Goal: Communication & Community: Ask a question

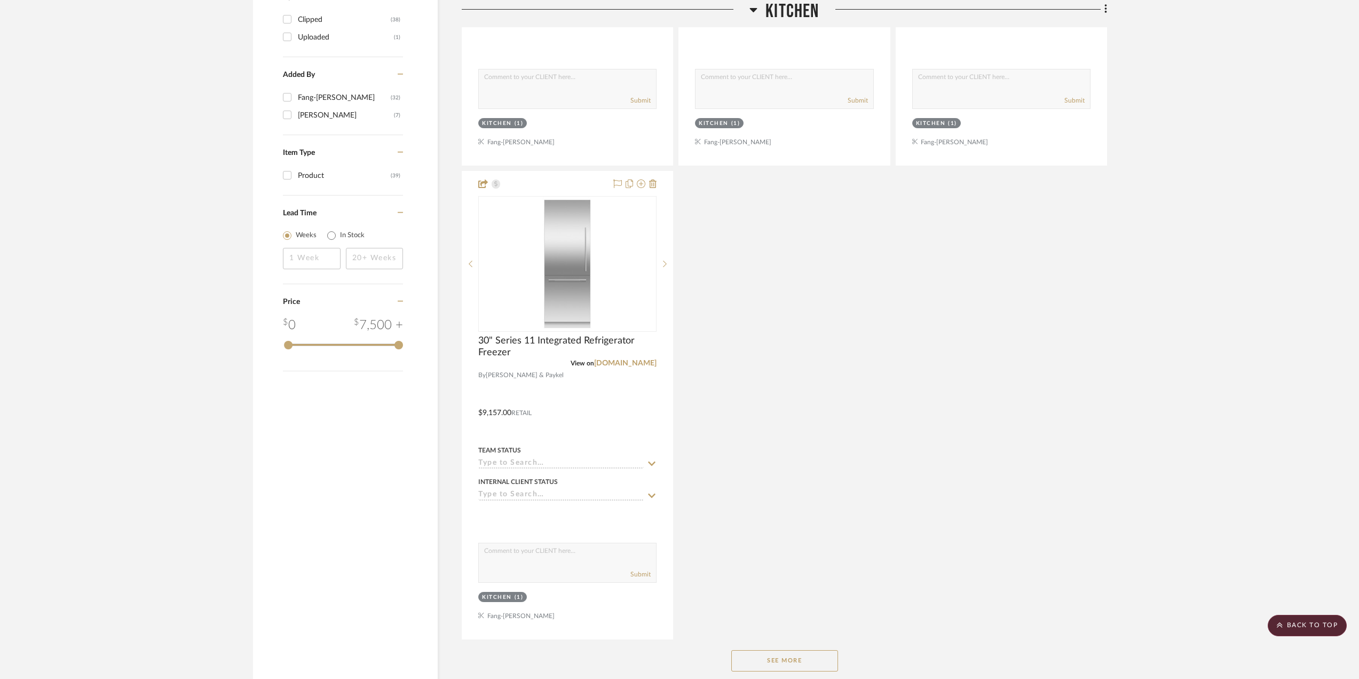
scroll to position [1281, 0]
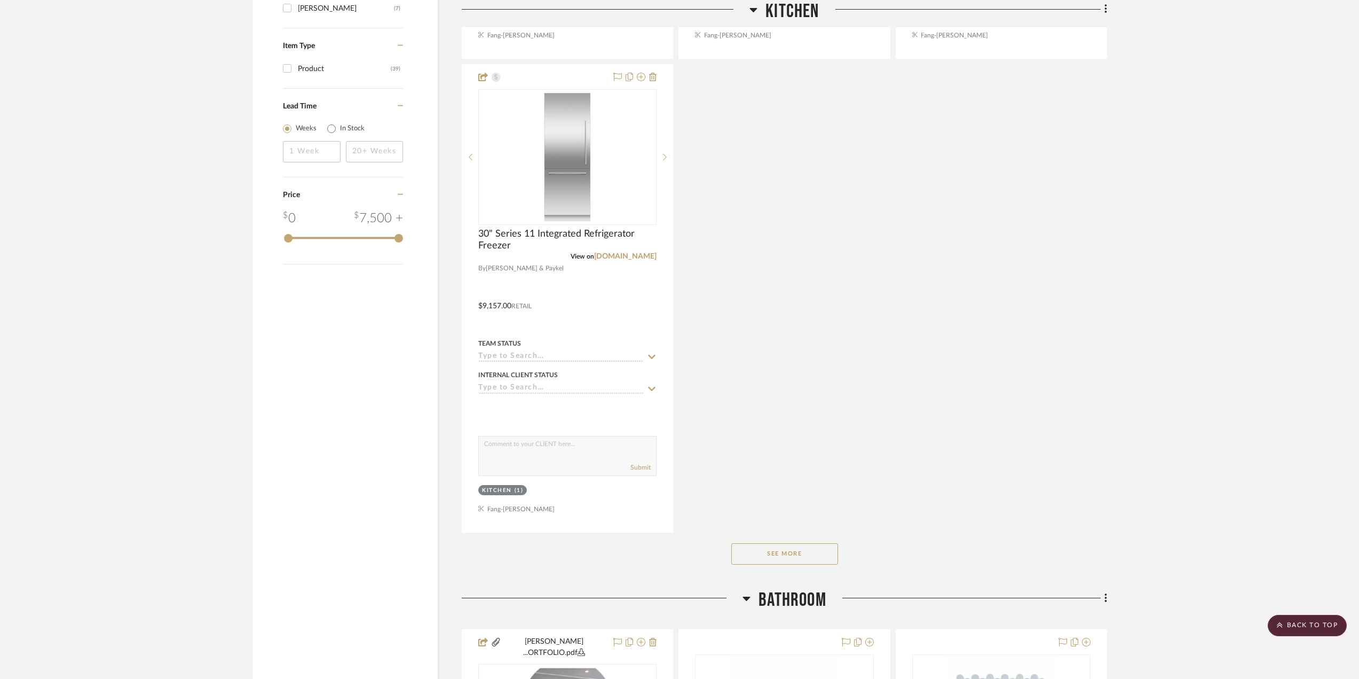
click at [818, 553] on button "See More" at bounding box center [784, 553] width 107 height 21
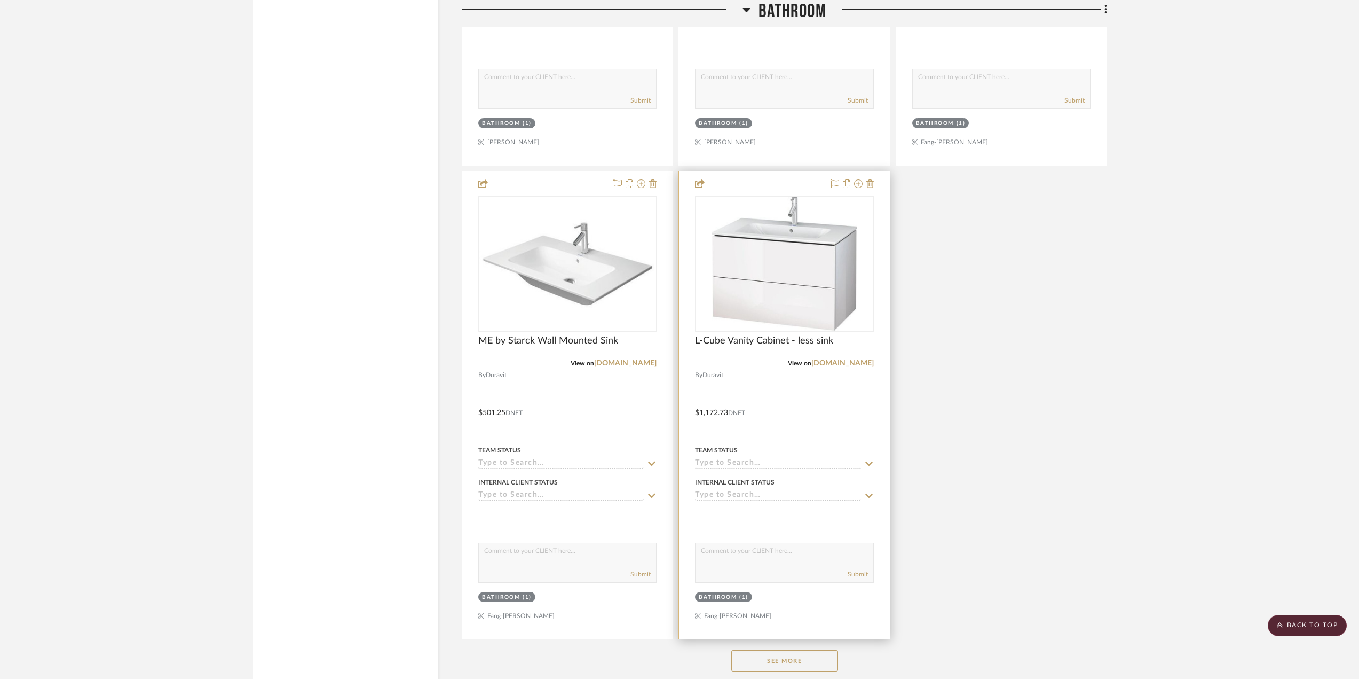
scroll to position [2829, 0]
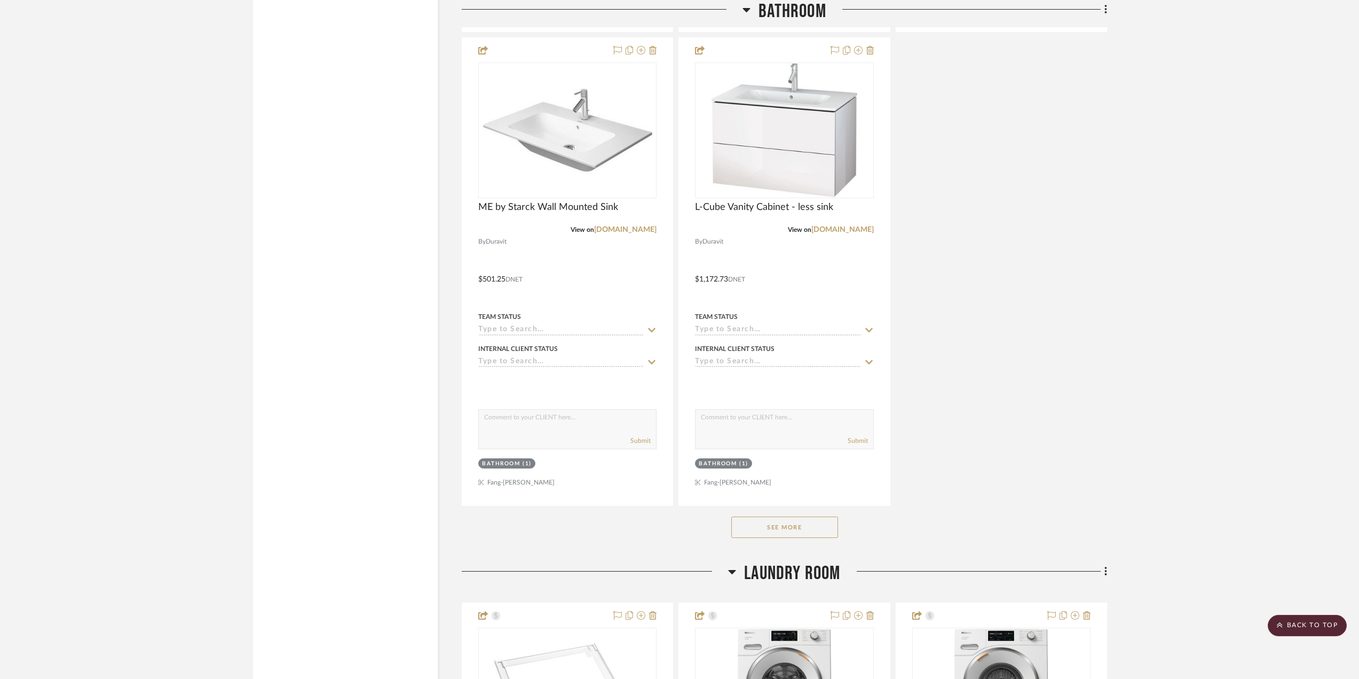
click at [813, 522] on button "See More" at bounding box center [784, 526] width 107 height 21
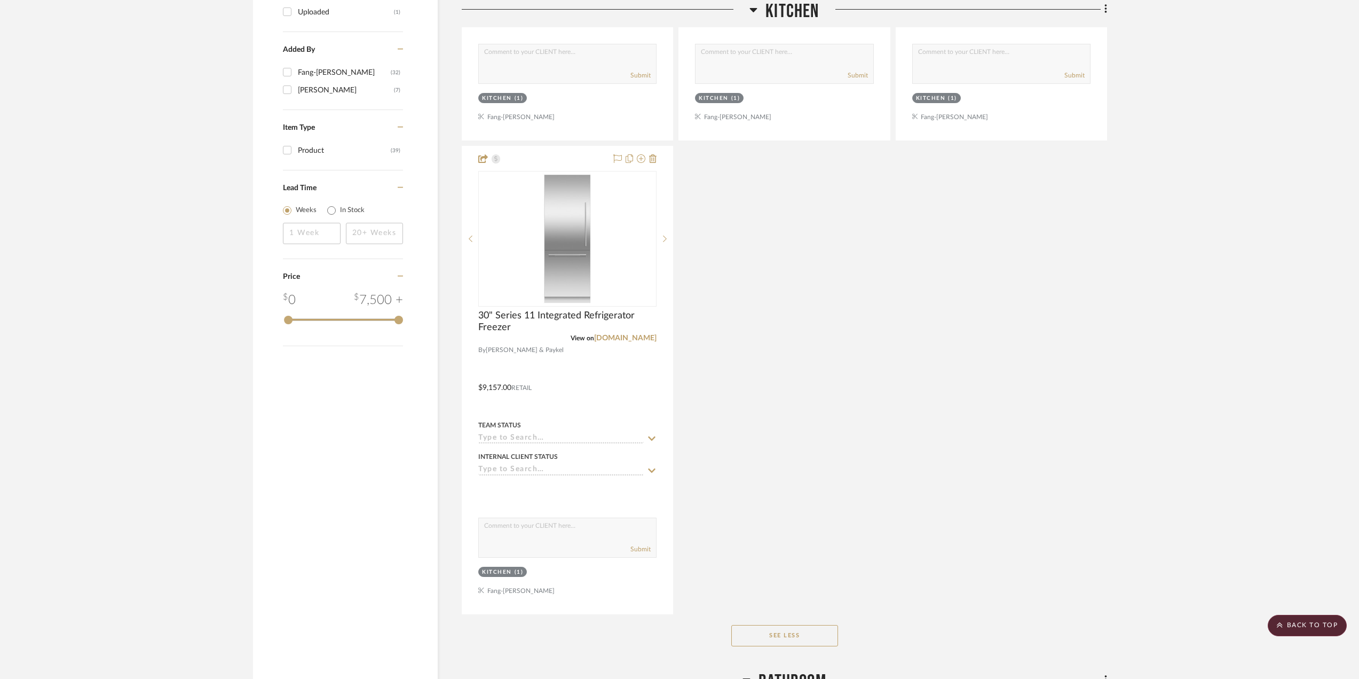
scroll to position [1335, 0]
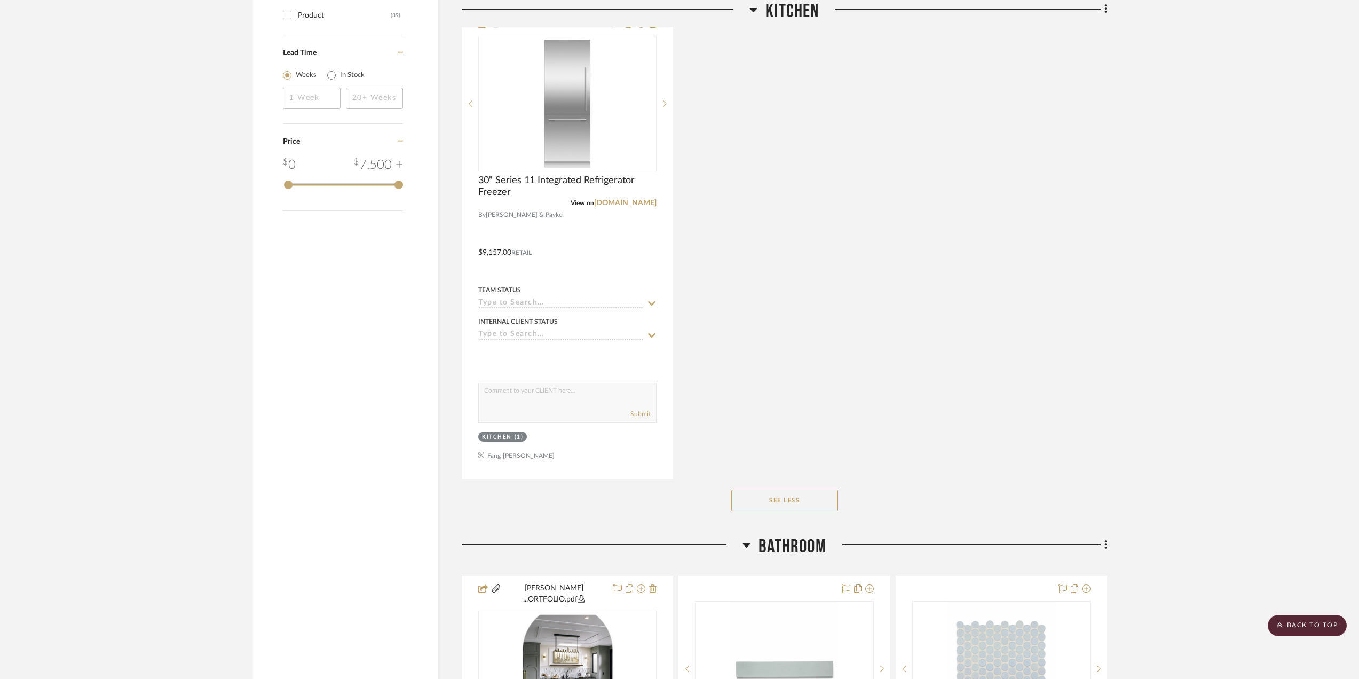
click at [752, 503] on button "See Less" at bounding box center [784, 500] width 107 height 21
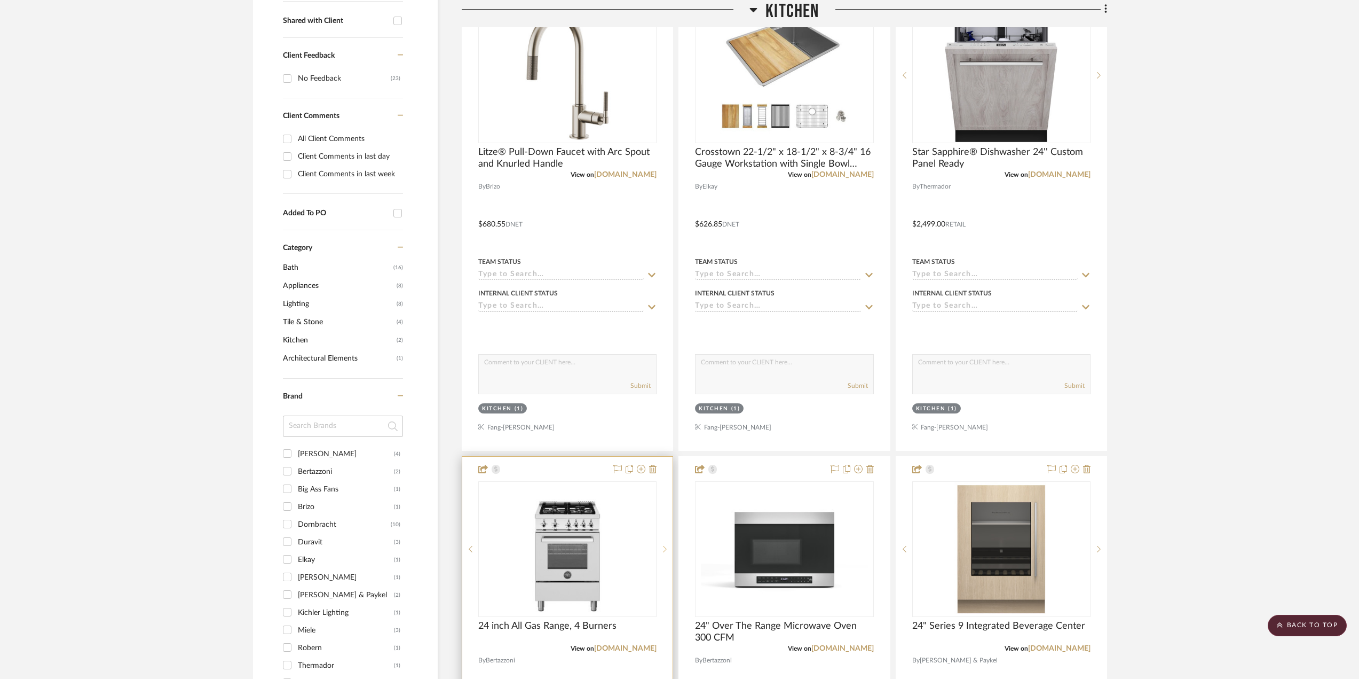
scroll to position [534, 0]
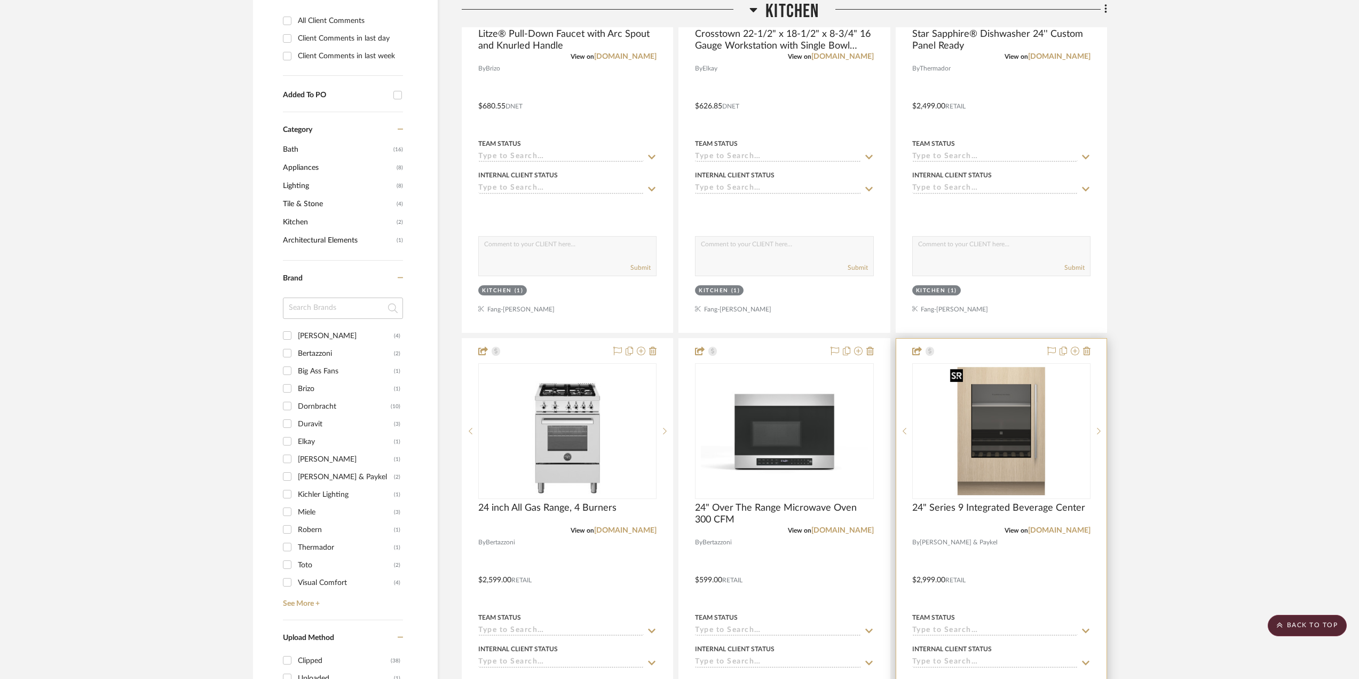
click at [1000, 447] on img "0" at bounding box center [1002, 430] width 112 height 133
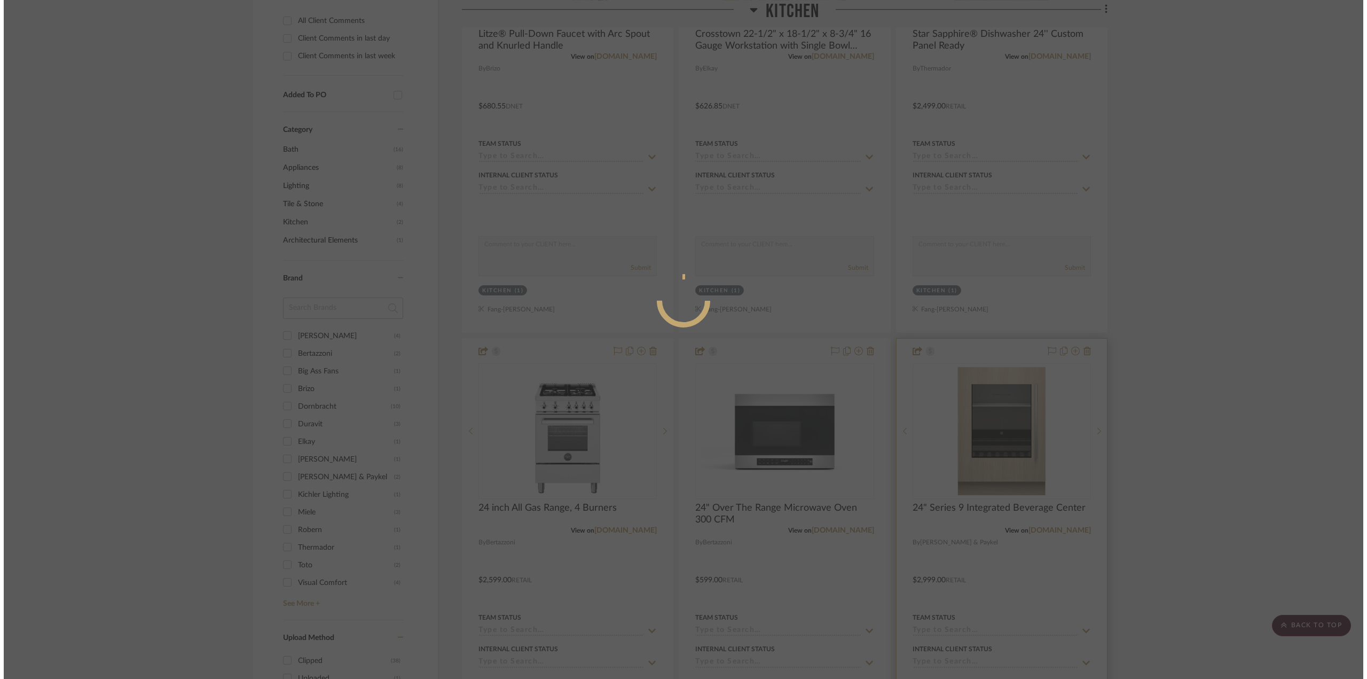
scroll to position [0, 0]
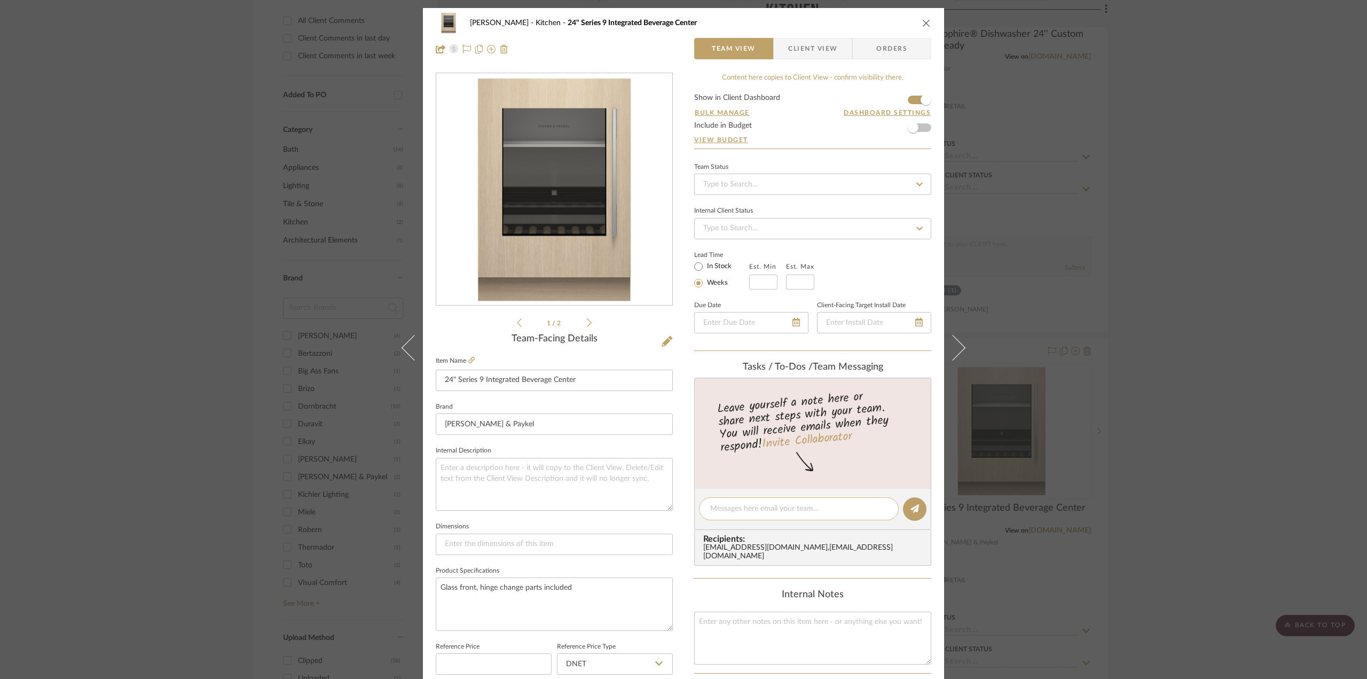
click at [775, 505] on textarea at bounding box center [798, 508] width 177 height 11
type textarea "@"
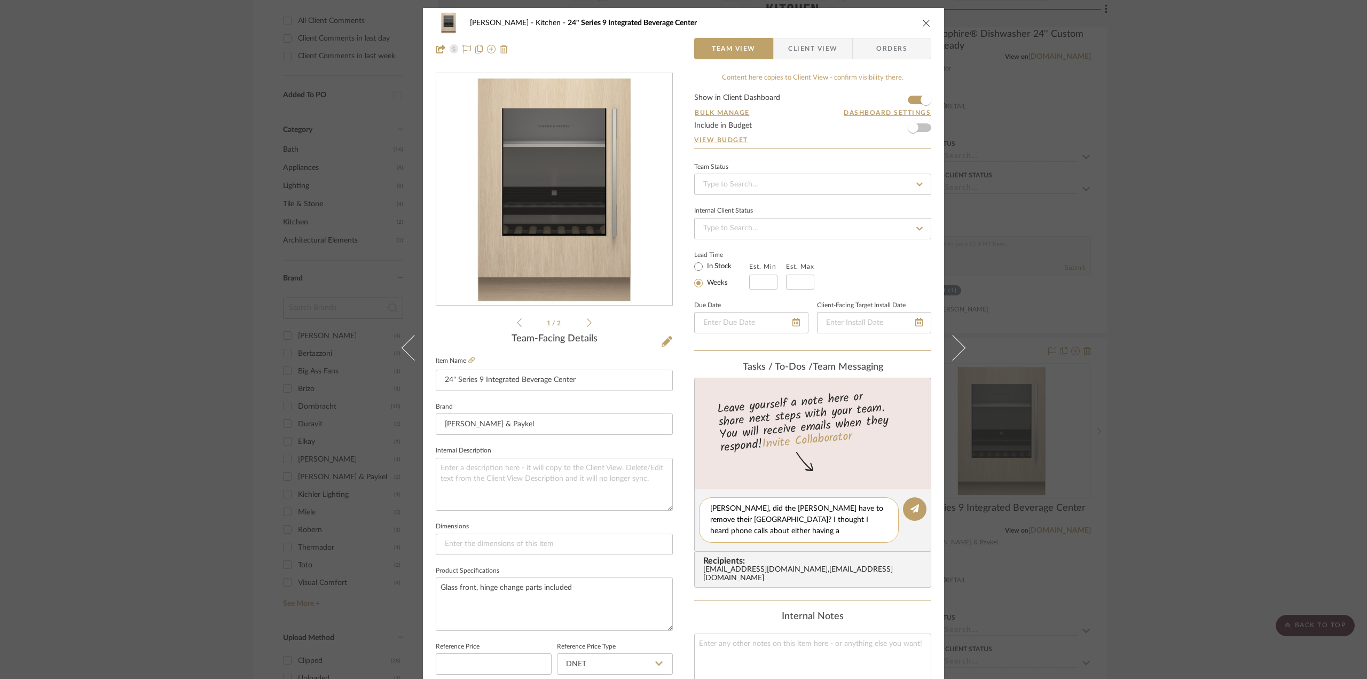
click at [758, 518] on textarea "[PERSON_NAME], did the [PERSON_NAME] have to remove their [GEOGRAPHIC_DATA]? I …" at bounding box center [798, 520] width 177 height 34
click at [770, 531] on textarea "[PERSON_NAME], did the [PERSON_NAME] have to remove their Beverage fridge? I th…" at bounding box center [798, 520] width 177 height 34
type textarea "[PERSON_NAME], did the [PERSON_NAME] have to remove their Beverage fridge? I th…"
click at [905, 506] on button at bounding box center [914, 508] width 23 height 23
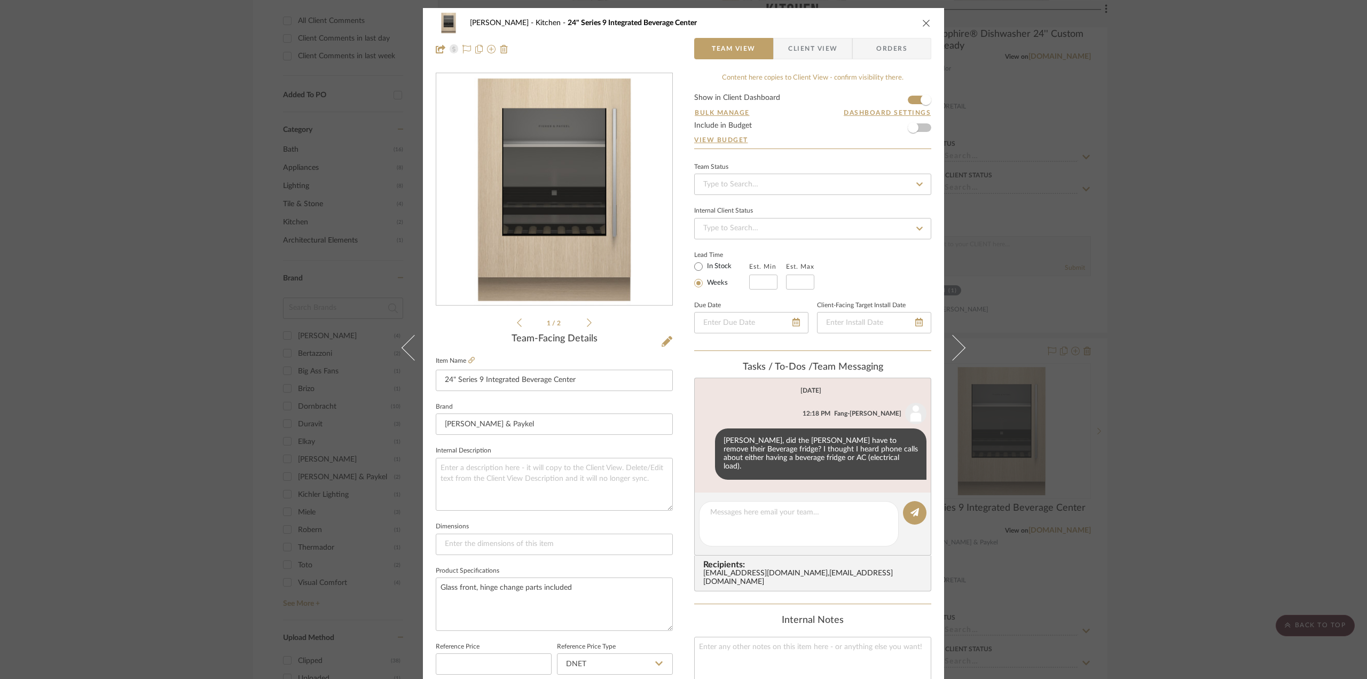
click at [1158, 359] on div "[PERSON_NAME] Kitchen 24" Series 9 Integrated Beverage Center Team View Client …" at bounding box center [683, 339] width 1367 height 679
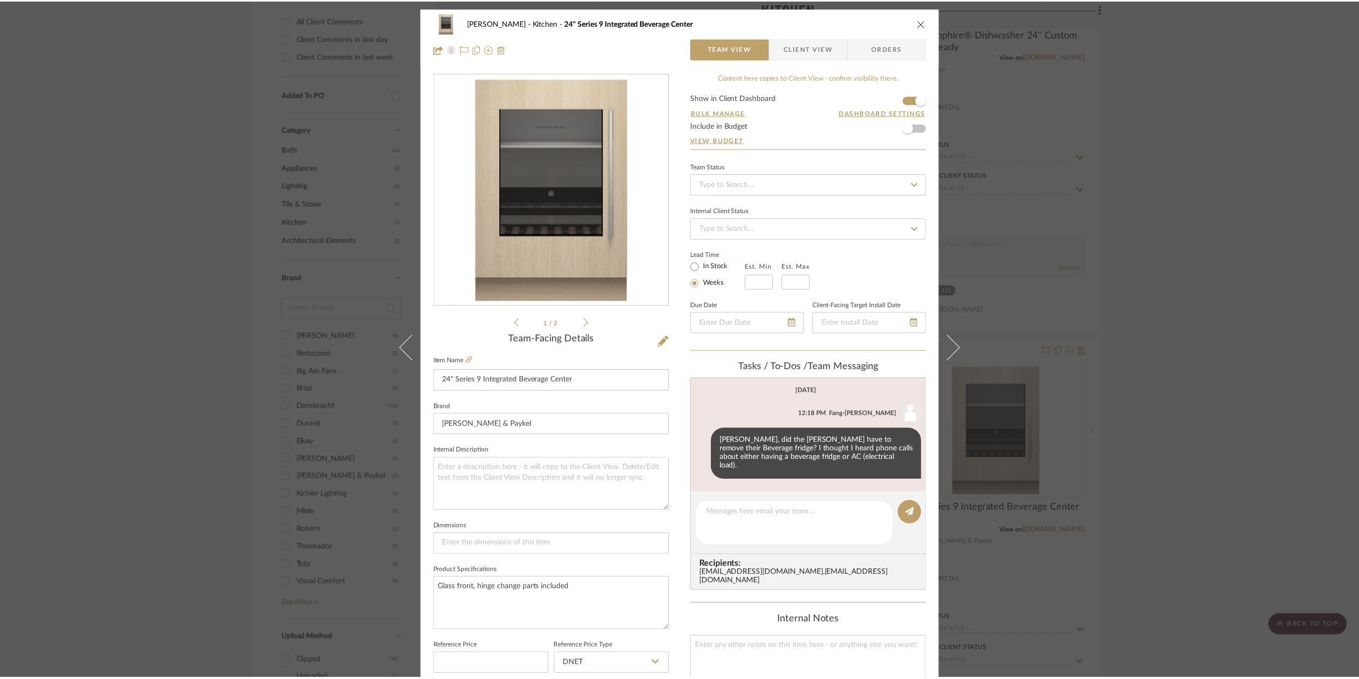
scroll to position [534, 0]
